Goal: Information Seeking & Learning: Learn about a topic

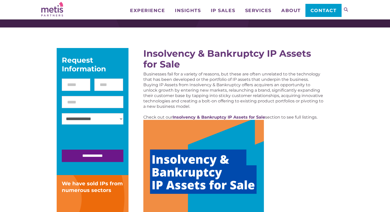
scroll to position [44, 0]
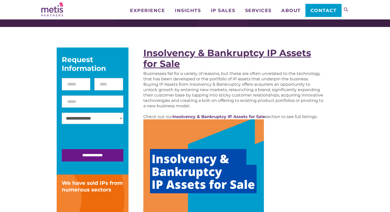
click at [162, 53] on strong "Insolvency & Bankruptcy IP Assets for Sale" at bounding box center [227, 58] width 168 height 22
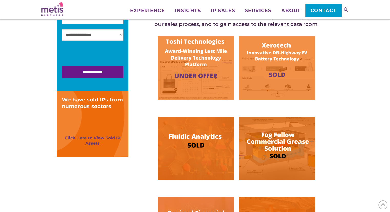
scroll to position [153, 0]
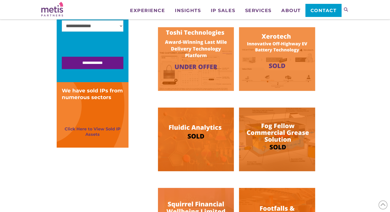
click at [276, 69] on img at bounding box center [277, 59] width 76 height 64
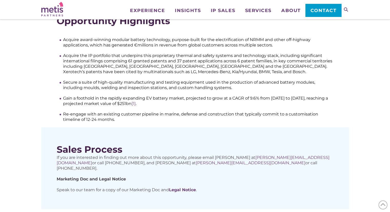
scroll to position [222, 0]
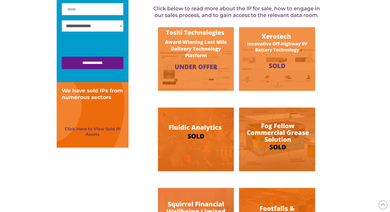
scroll to position [194, 0]
click at [192, 69] on img at bounding box center [196, 59] width 76 height 64
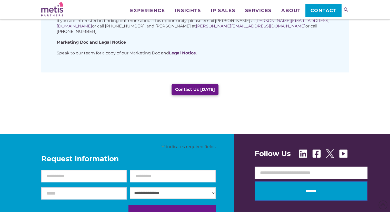
scroll to position [337, 0]
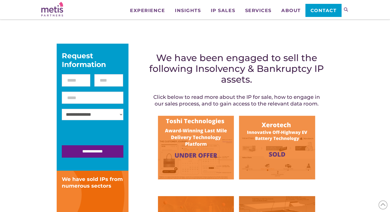
scroll to position [64, 0]
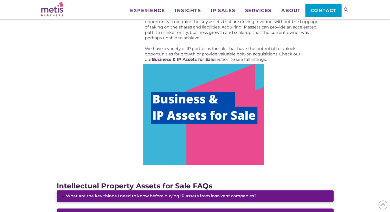
scroll to position [270, 0]
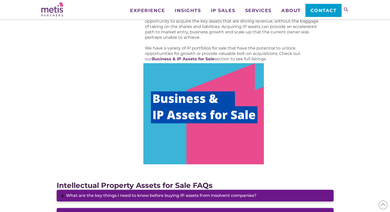
click at [211, 108] on img at bounding box center [203, 113] width 121 height 101
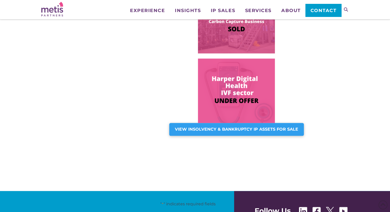
scroll to position [404, 0]
